Goal: Check status

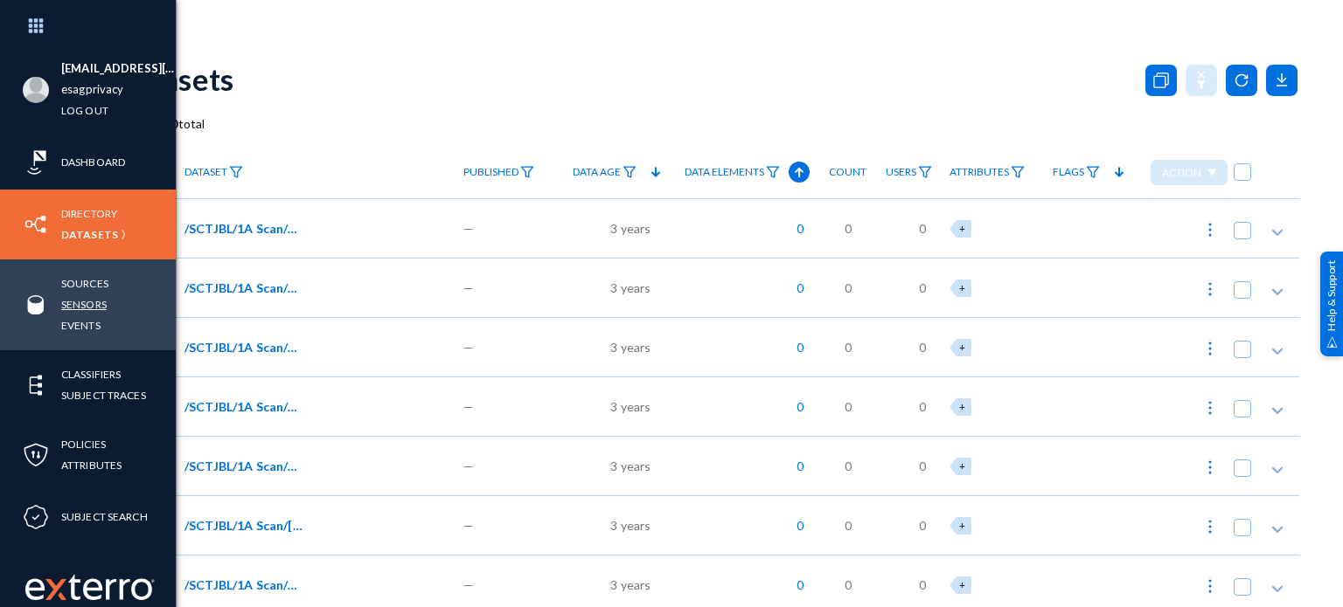
click at [73, 307] on link "Sensors" at bounding box center [83, 305] width 45 height 20
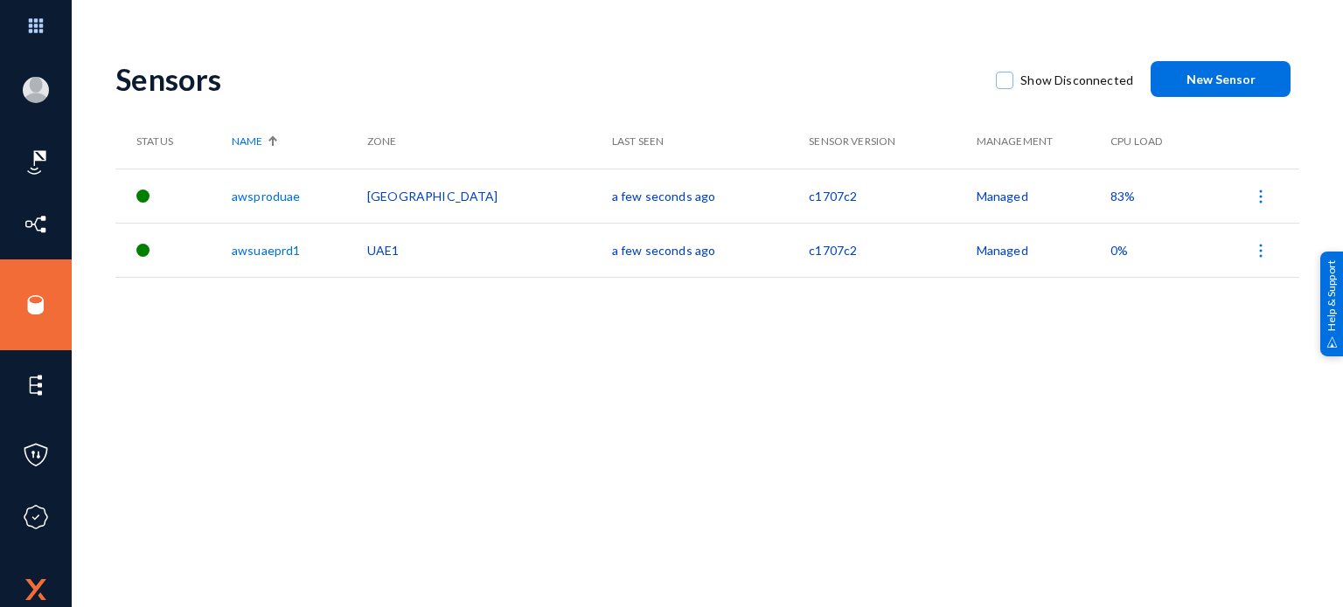
click at [1110, 195] on span "83%" at bounding box center [1122, 196] width 24 height 15
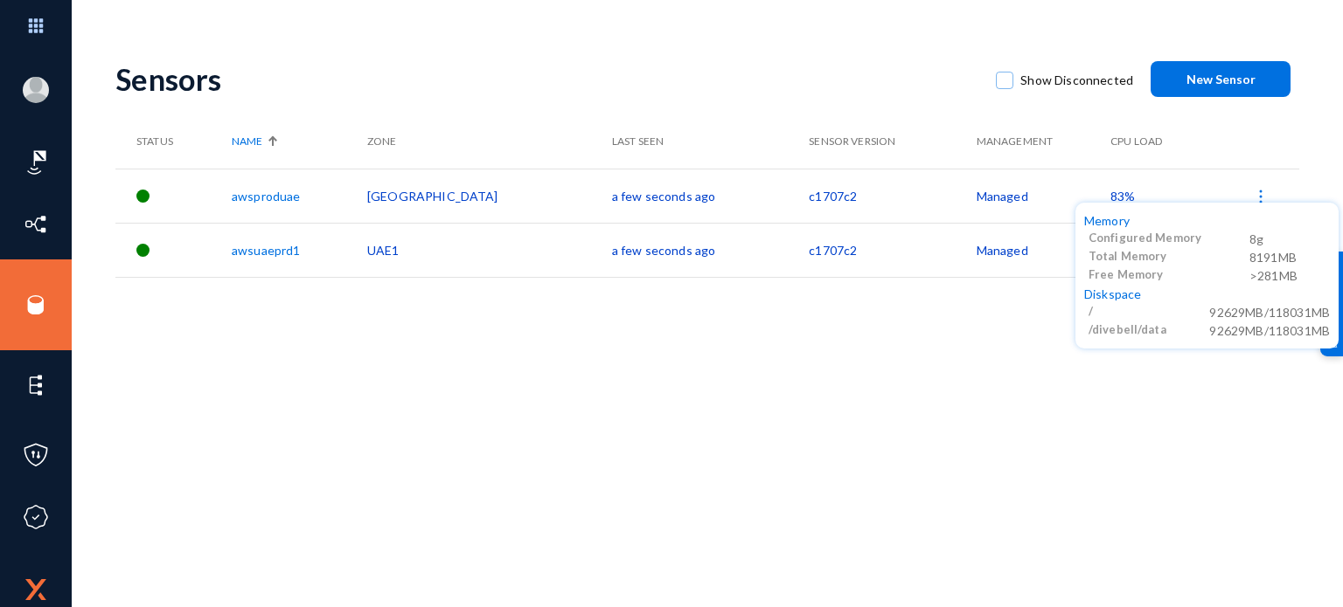
click at [942, 99] on div at bounding box center [671, 303] width 1343 height 607
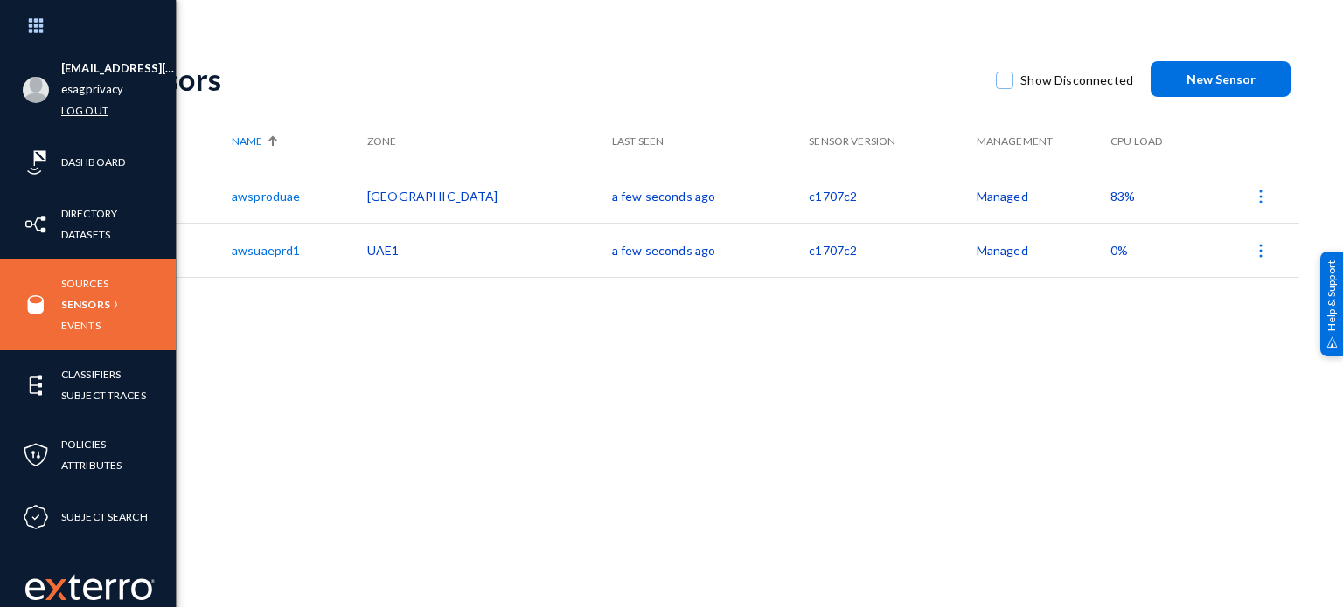
click at [99, 107] on link "Log out" at bounding box center [84, 111] width 47 height 20
